Goal: Transaction & Acquisition: Purchase product/service

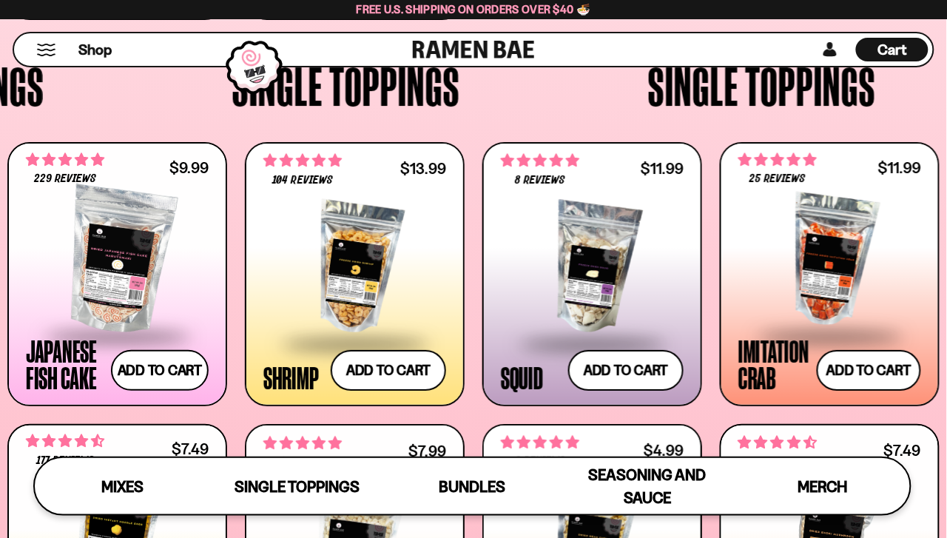
scroll to position [127, 0]
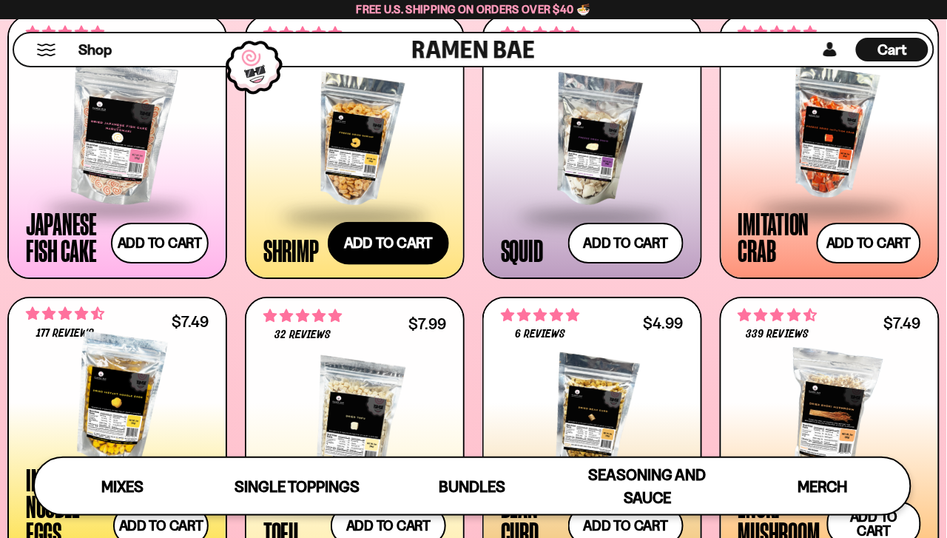
click at [391, 249] on button "Add to cart Add ― Regular price $13.99 Regular price Sale price $13.99 Unit pri…" at bounding box center [388, 243] width 121 height 43
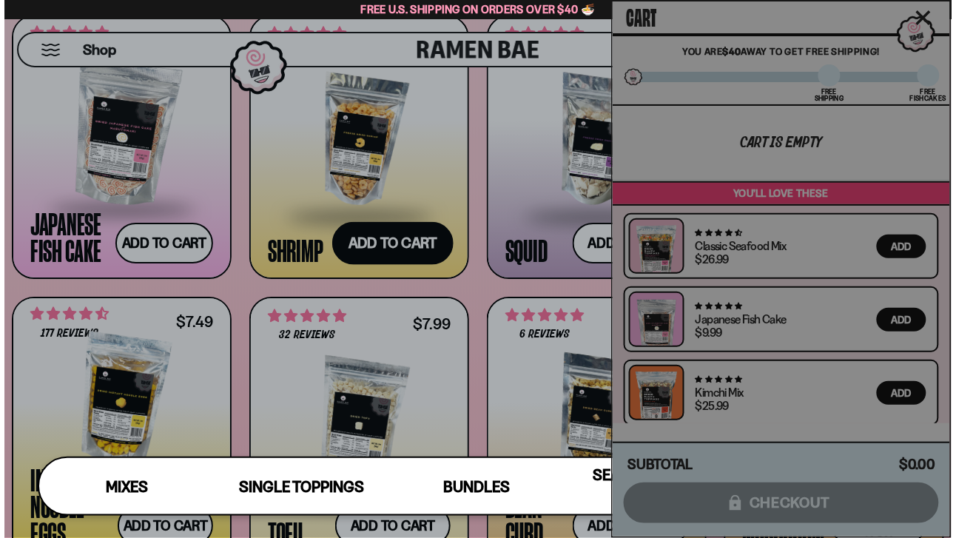
scroll to position [1161, 0]
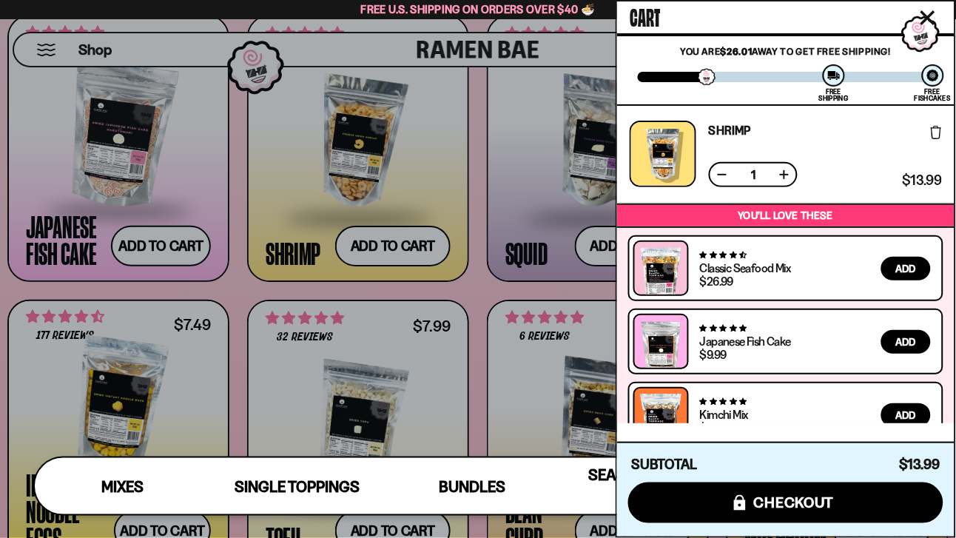
click at [933, 19] on icon "Close cart" at bounding box center [928, 17] width 15 height 15
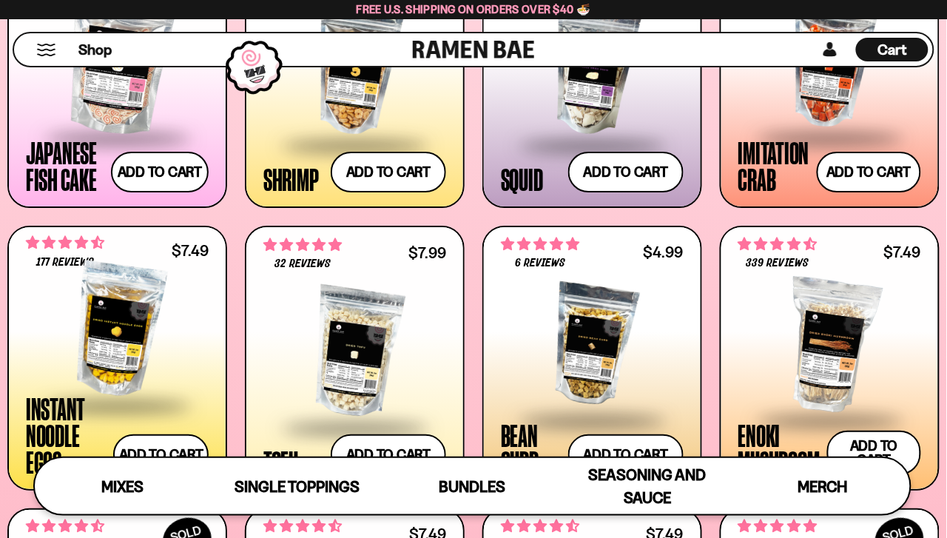
scroll to position [1213, 0]
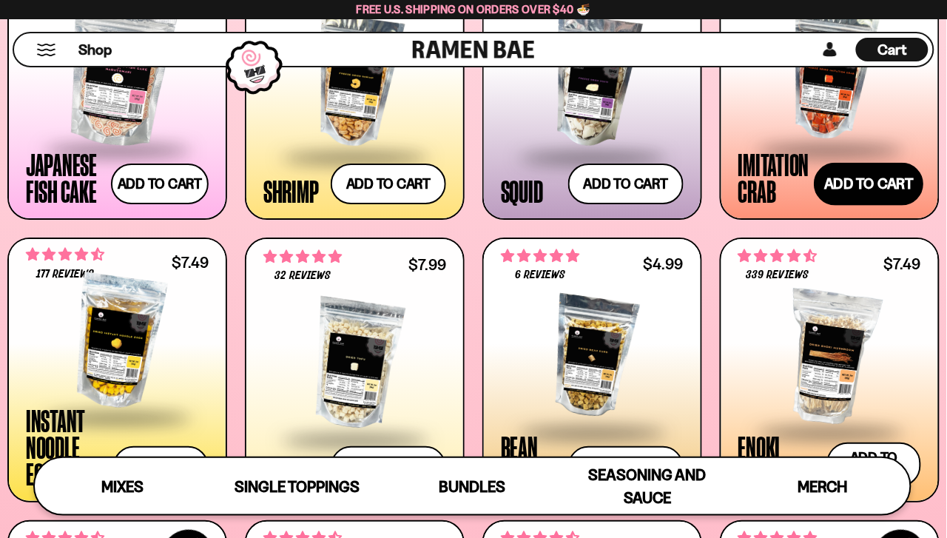
click at [853, 184] on button "Add to cart Add ― Regular price $11.99 Regular price Sale price $11.99 Unit pri…" at bounding box center [869, 184] width 110 height 43
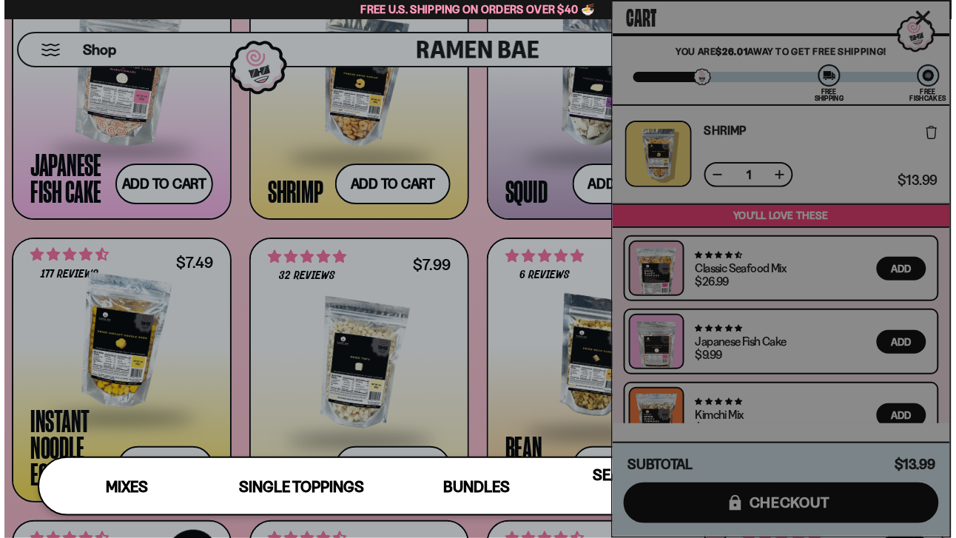
scroll to position [1221, 0]
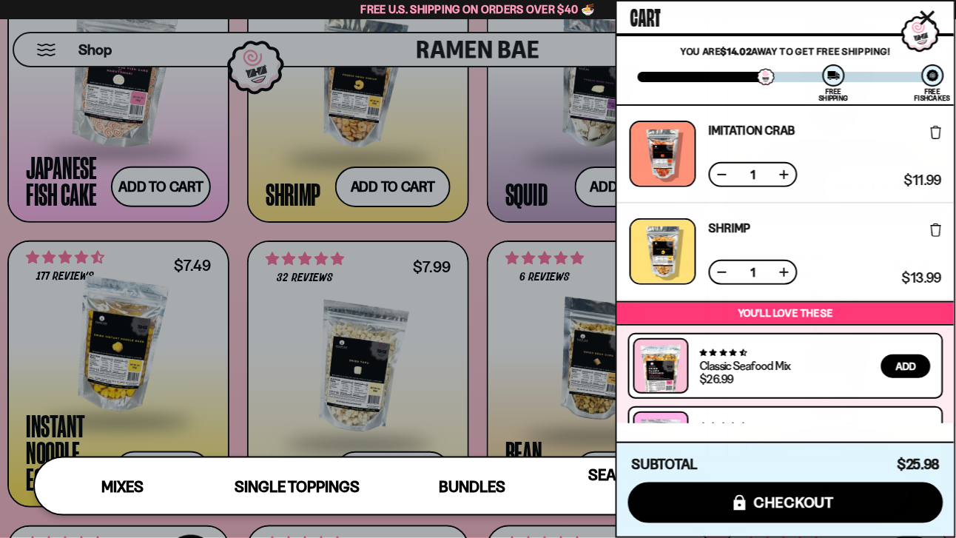
click at [925, 15] on icon "Close cart" at bounding box center [927, 17] width 13 height 13
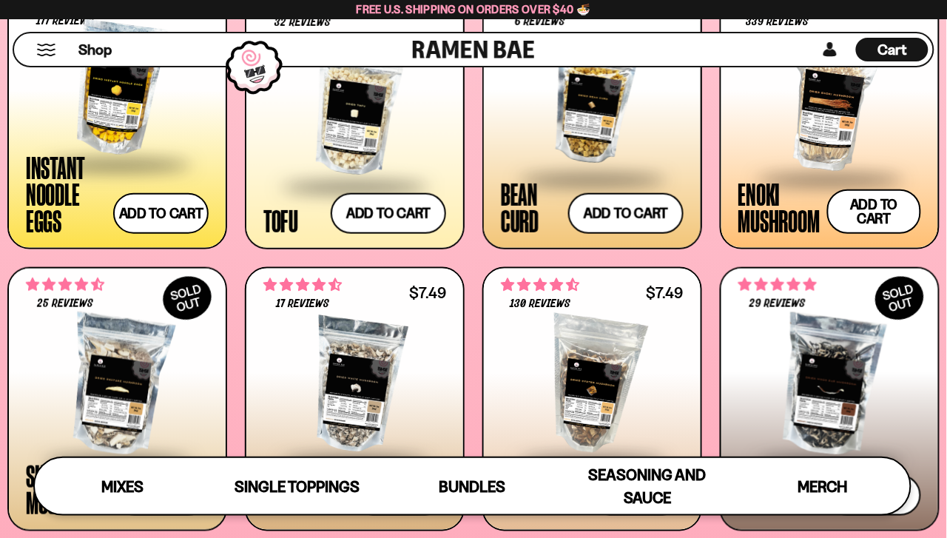
scroll to position [0, 0]
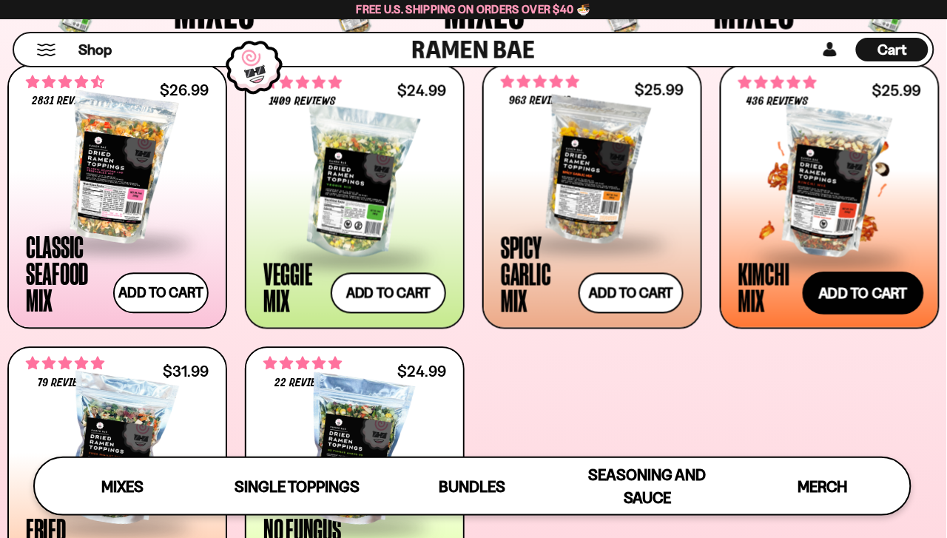
click at [826, 298] on button "Add to cart Add ― Regular price $25.99 Regular price Sale price $25.99 Unit pri…" at bounding box center [863, 293] width 121 height 43
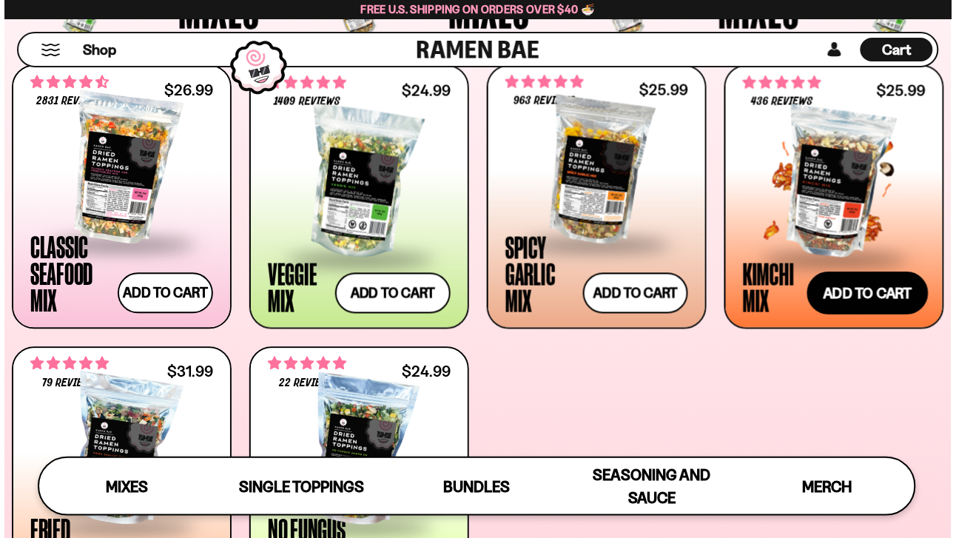
scroll to position [563, 0]
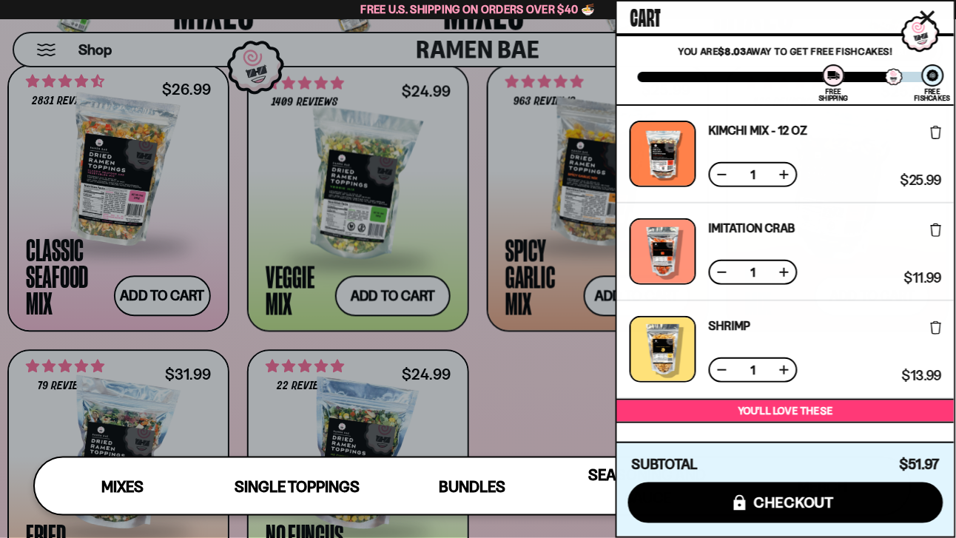
click at [926, 19] on icon "Close cart" at bounding box center [927, 17] width 13 height 13
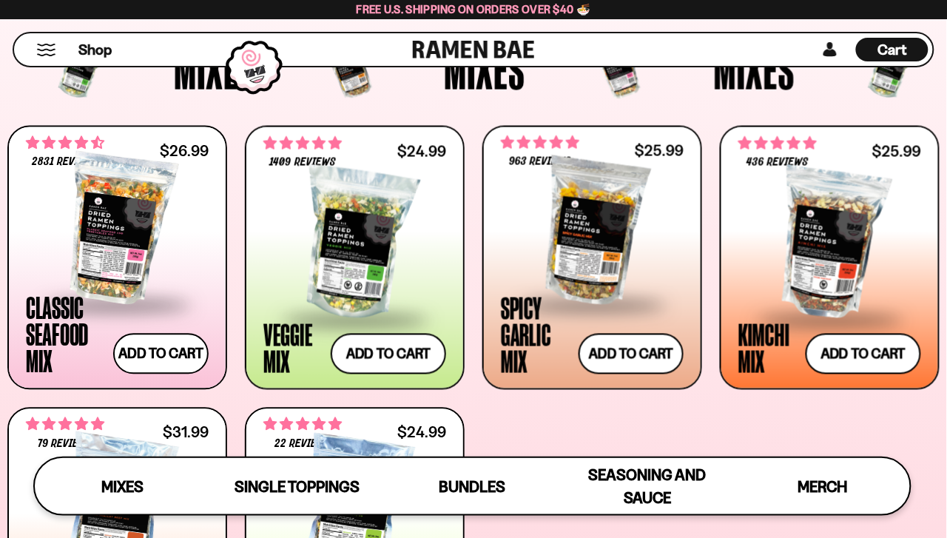
scroll to position [376, 0]
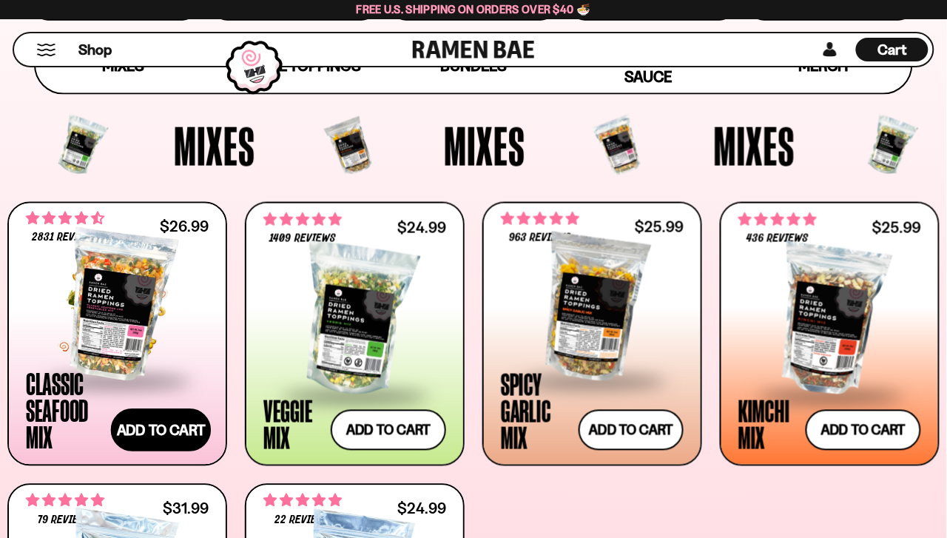
click at [157, 432] on button "Add to cart Add ― Regular price $26.99 Regular price Sale price $26.99 Unit pri…" at bounding box center [161, 430] width 101 height 43
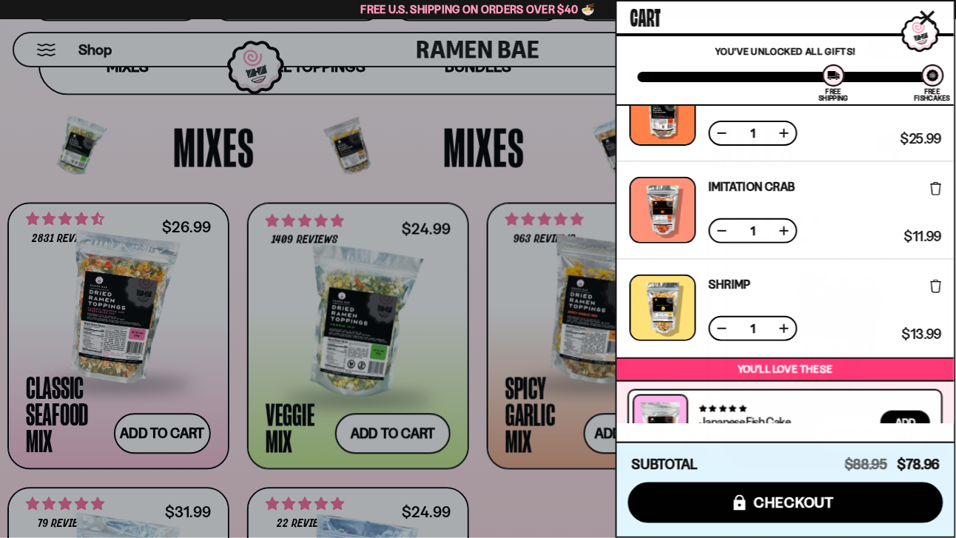
click at [932, 17] on icon "Close cart" at bounding box center [928, 17] width 15 height 15
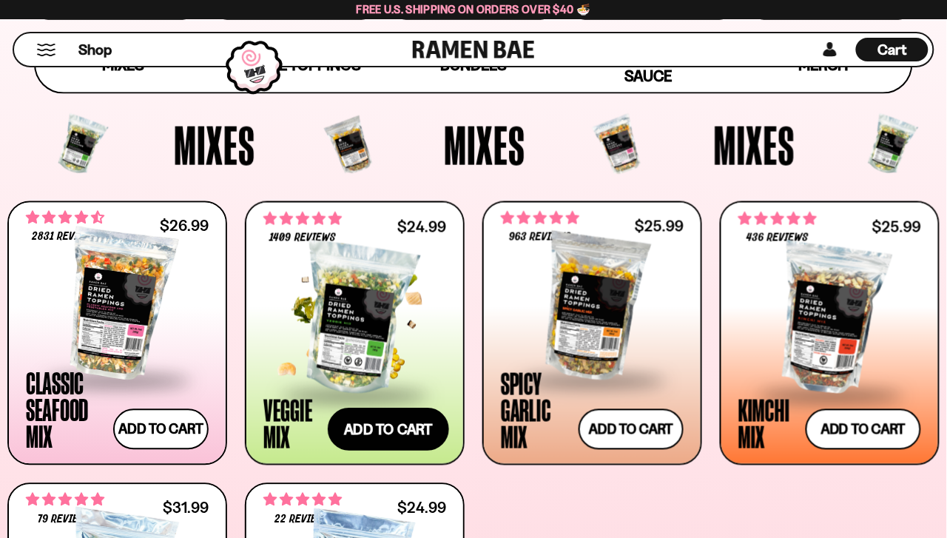
click at [386, 434] on button "Add to cart Add ― Regular price $24.99 Regular price Sale price $24.99 Unit pri…" at bounding box center [388, 430] width 121 height 43
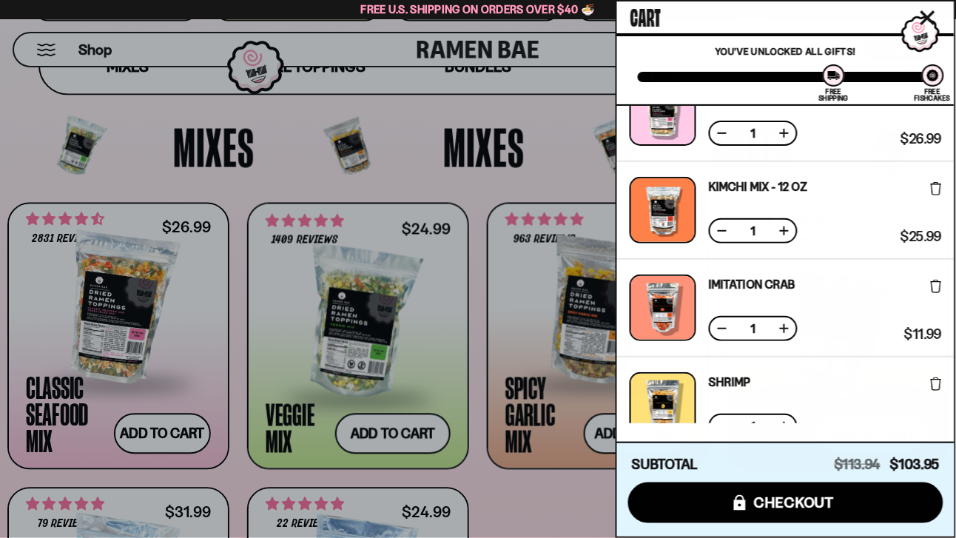
click at [930, 21] on icon "Close cart" at bounding box center [928, 17] width 15 height 15
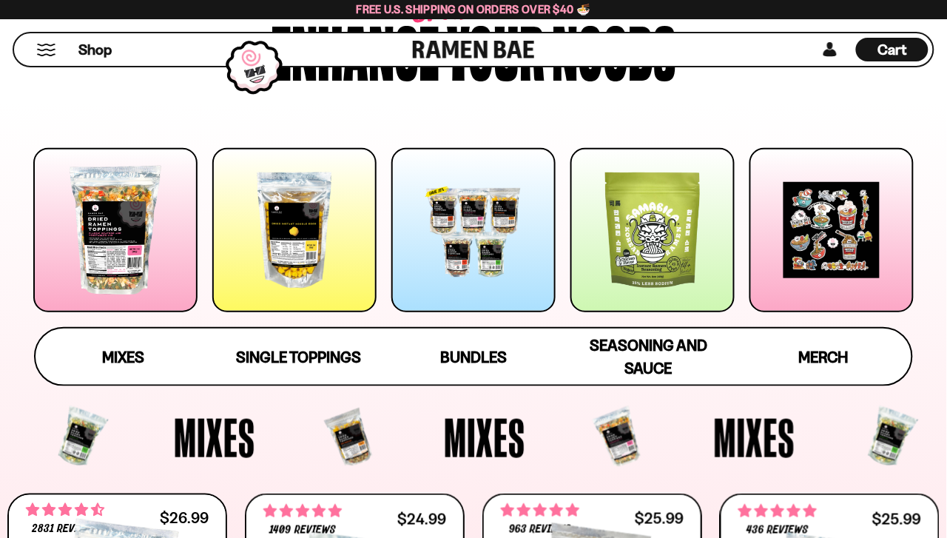
scroll to position [148, 0]
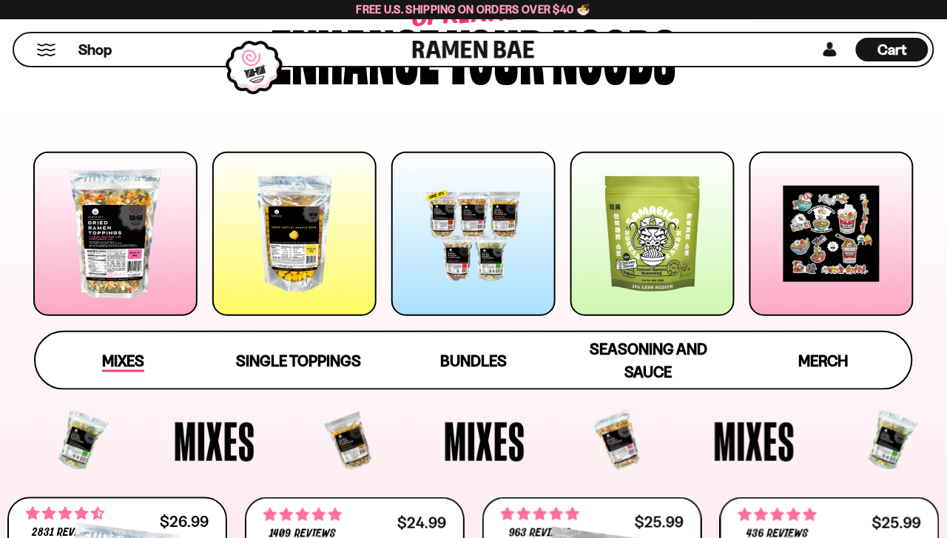
click at [110, 365] on span "Mixes" at bounding box center [123, 362] width 42 height 21
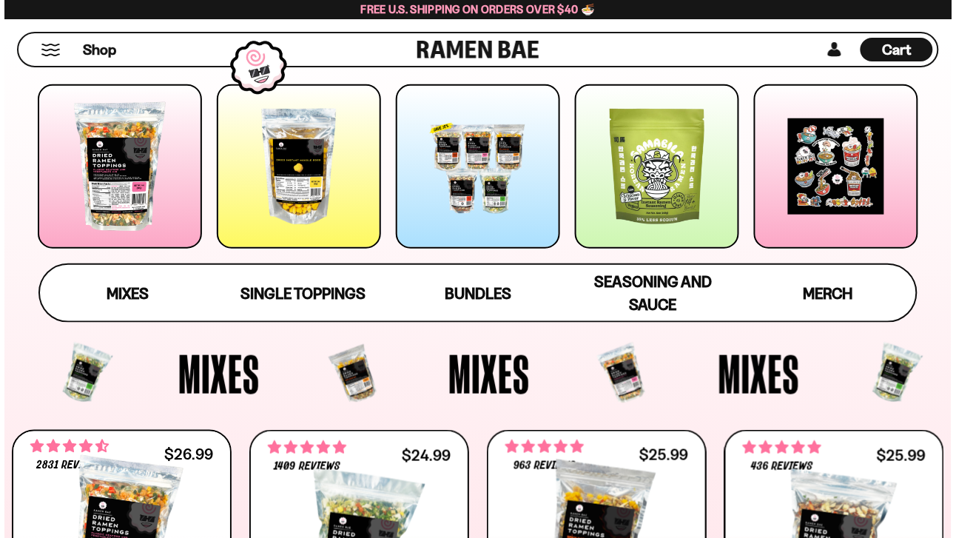
scroll to position [0, 0]
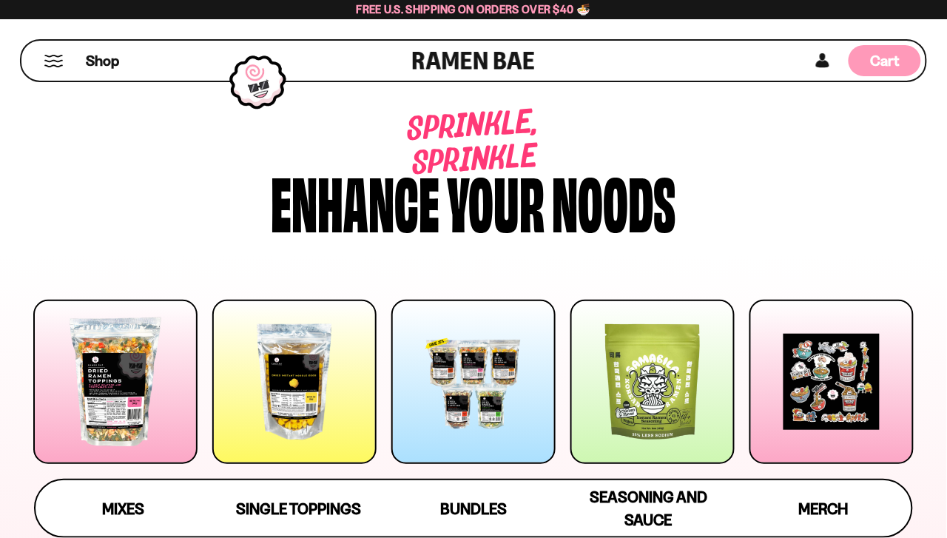
click at [888, 64] on span "Cart" at bounding box center [885, 61] width 29 height 18
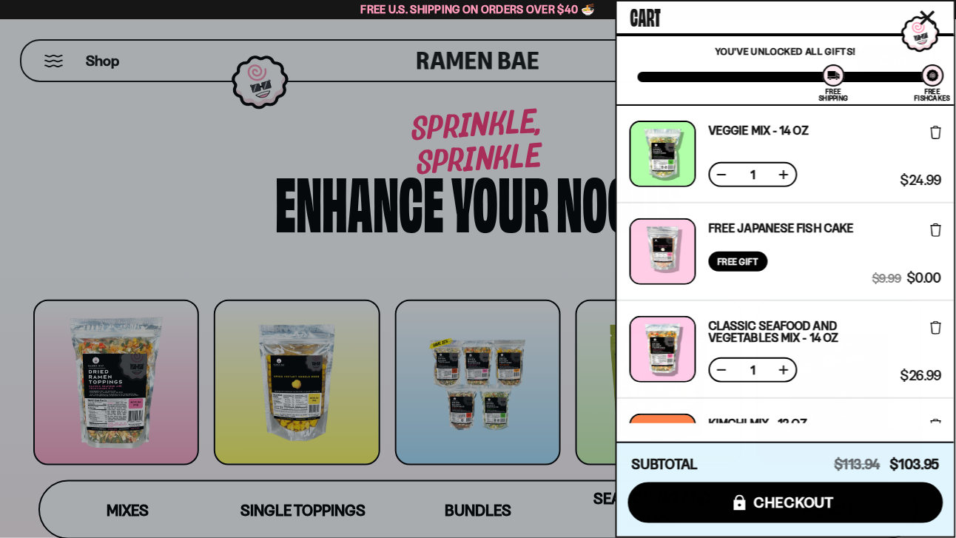
click at [786, 177] on button at bounding box center [784, 174] width 15 height 15
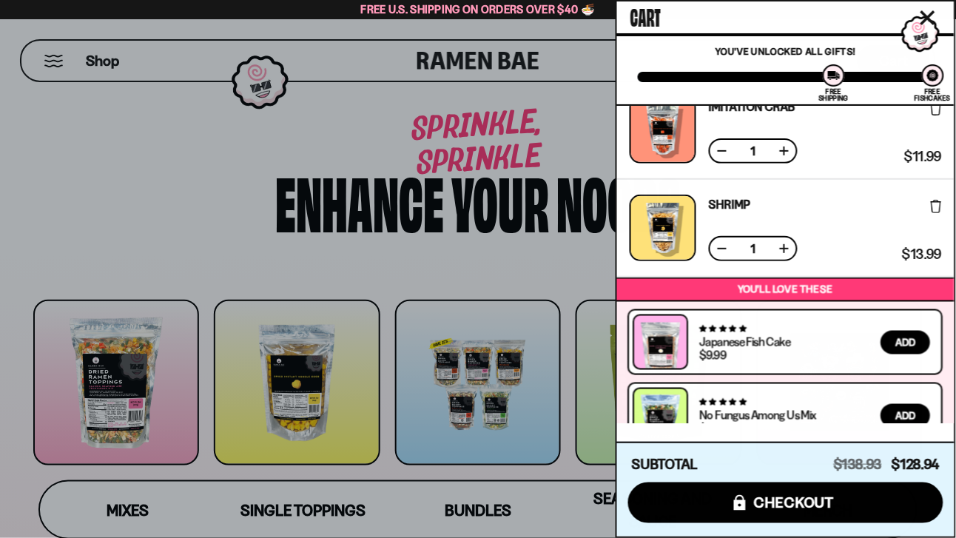
scroll to position [529, 0]
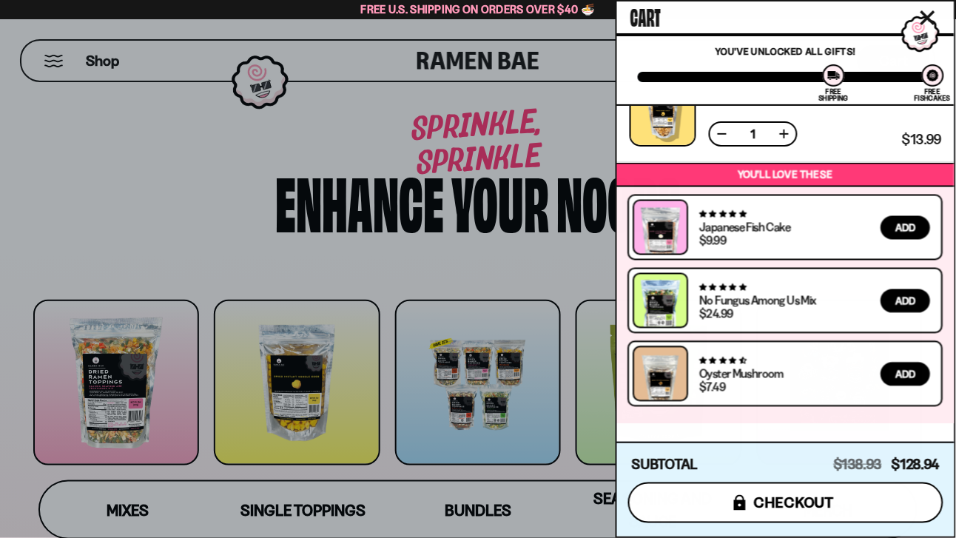
click at [800, 498] on span "checkout" at bounding box center [794, 502] width 81 height 16
